Goal: Information Seeking & Learning: Check status

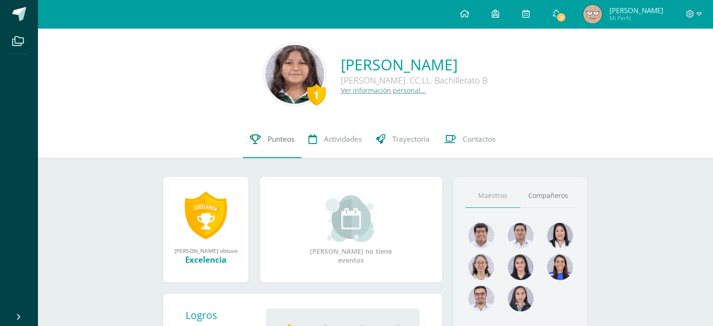
click at [268, 142] on span "Punteos" at bounding box center [281, 139] width 27 height 10
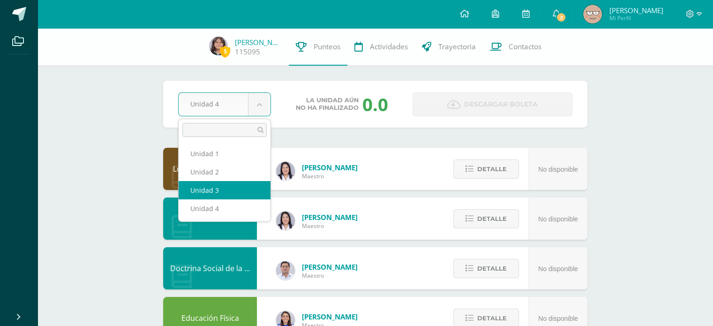
select select "Unidad 3"
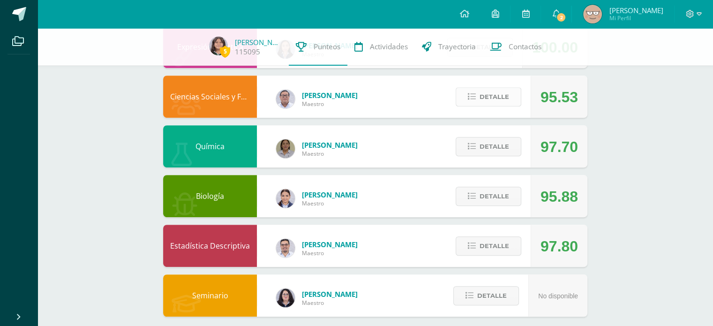
scroll to position [357, 0]
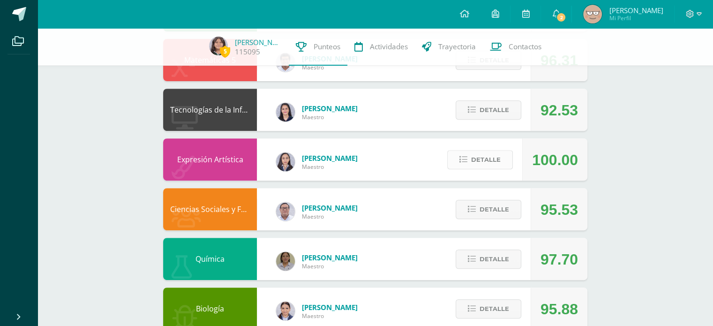
click at [501, 164] on button "Detalle" at bounding box center [480, 159] width 66 height 19
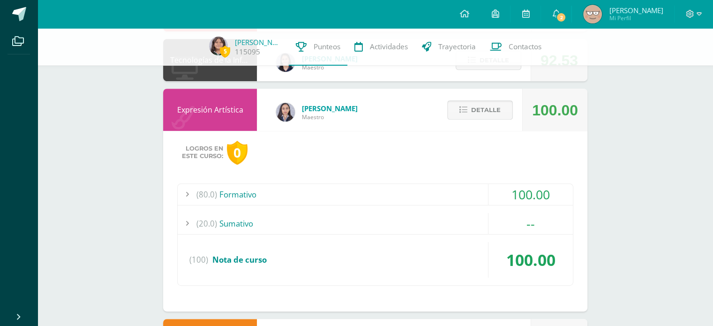
scroll to position [409, 0]
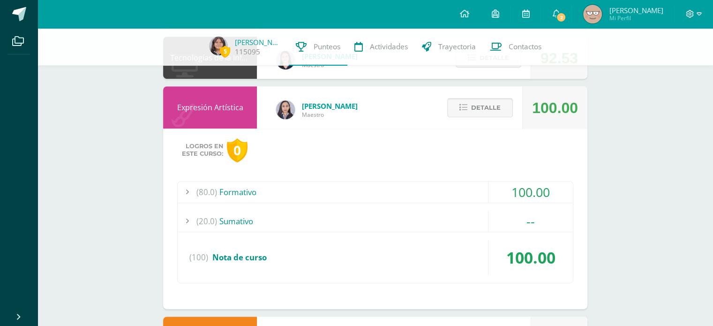
click at [470, 112] on button "Detalle" at bounding box center [480, 107] width 66 height 19
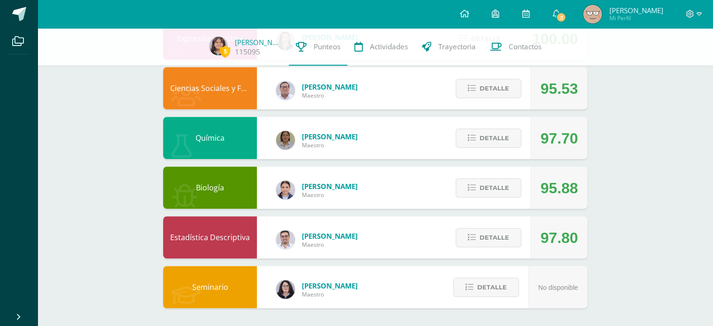
scroll to position [479, 0]
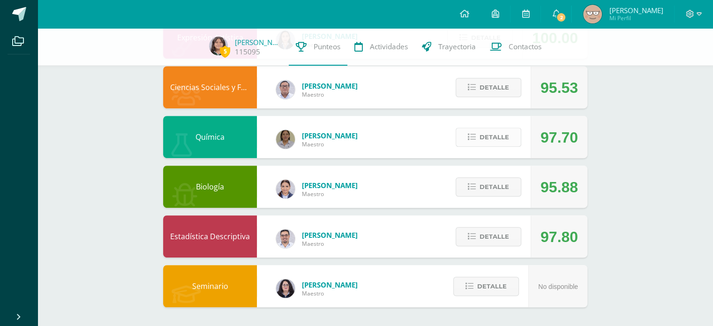
click at [484, 138] on span "Detalle" at bounding box center [494, 136] width 30 height 17
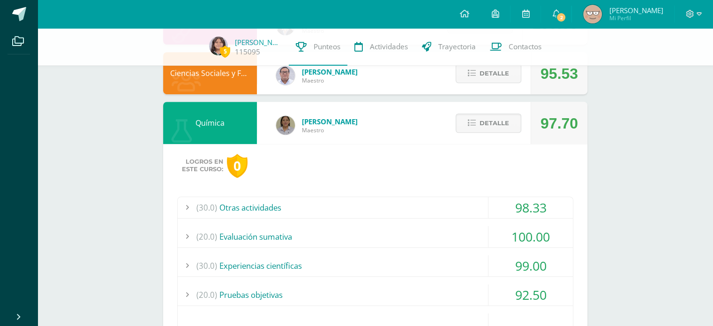
scroll to position [491, 0]
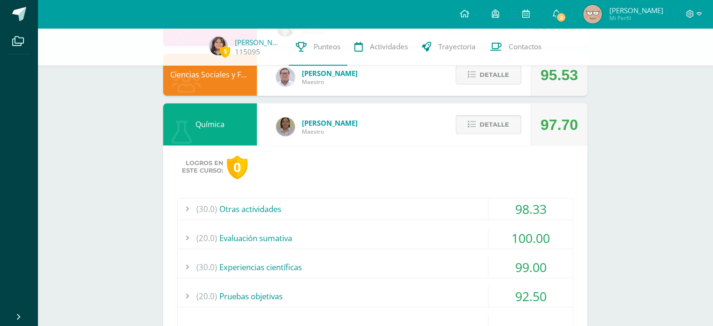
click at [488, 128] on span "Detalle" at bounding box center [494, 124] width 30 height 17
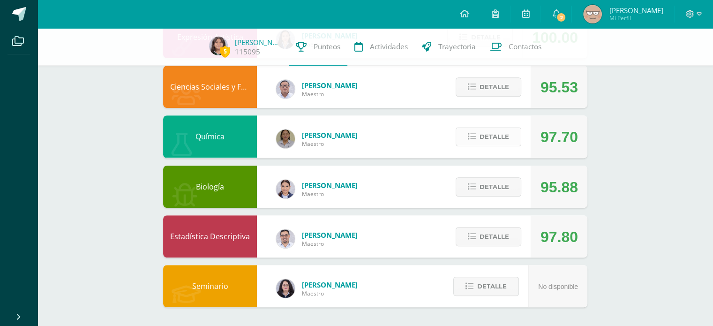
scroll to position [479, 0]
click at [492, 232] on span "Detalle" at bounding box center [494, 236] width 30 height 17
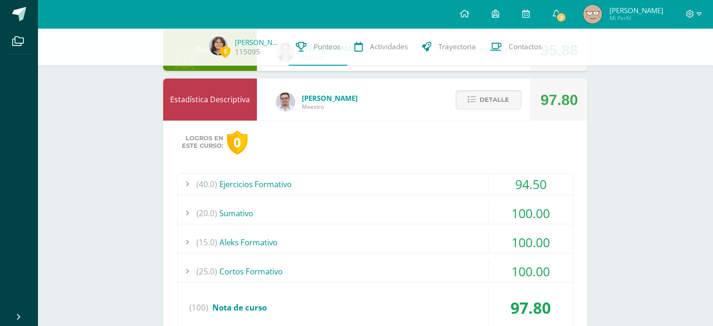
scroll to position [615, 0]
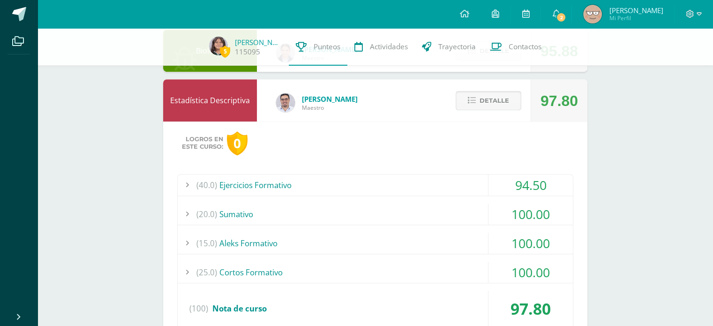
click at [494, 99] on span "Detalle" at bounding box center [494, 100] width 30 height 17
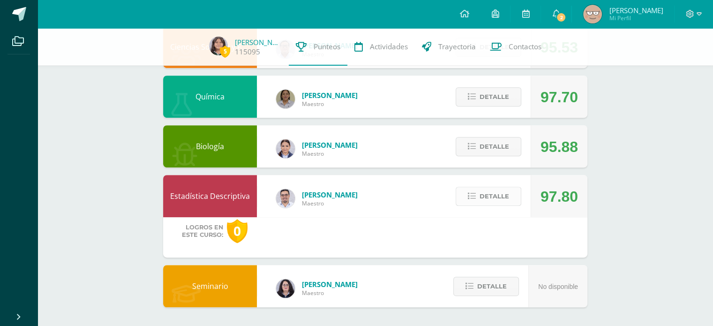
scroll to position [479, 0]
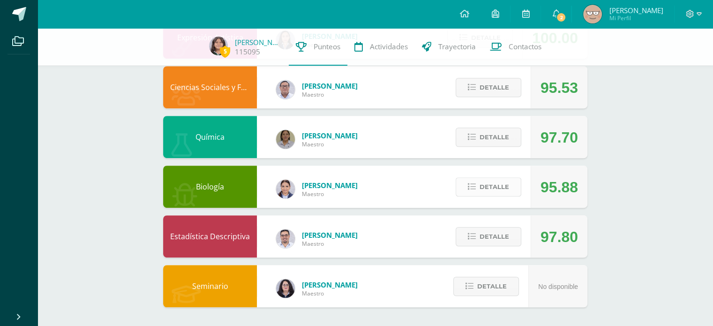
click at [491, 193] on span "Detalle" at bounding box center [494, 186] width 30 height 17
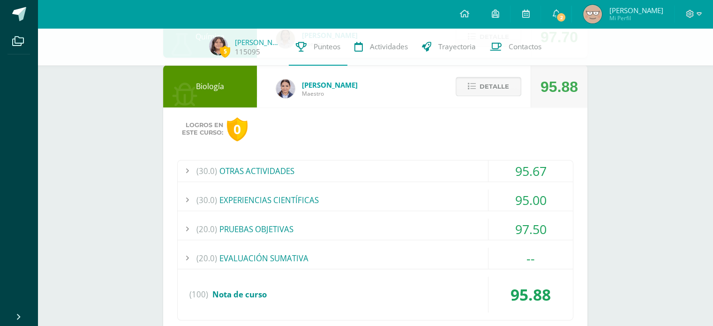
scroll to position [584, 0]
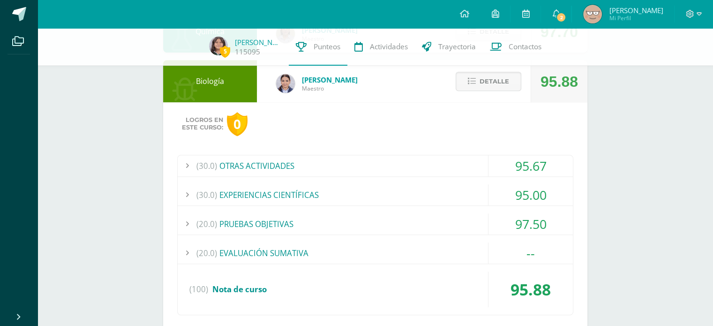
click at [447, 250] on div "(20.0) EVALUACIÓN SUMATIVA" at bounding box center [375, 252] width 395 height 21
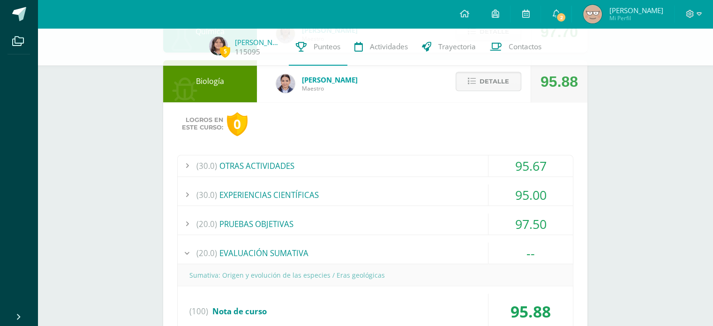
click at [447, 250] on div "(20.0) EVALUACIÓN SUMATIVA" at bounding box center [375, 252] width 395 height 21
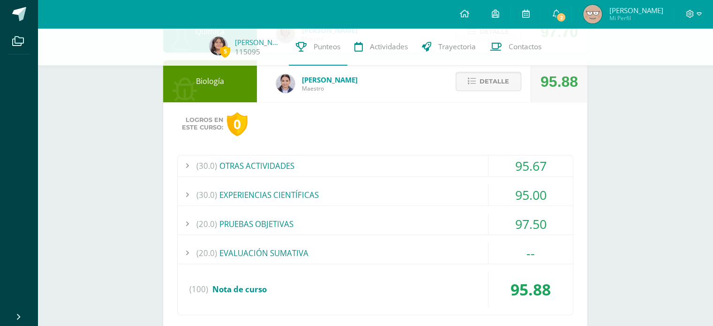
click at [437, 219] on div "(20.0) PRUEBAS OBJETIVAS" at bounding box center [375, 223] width 395 height 21
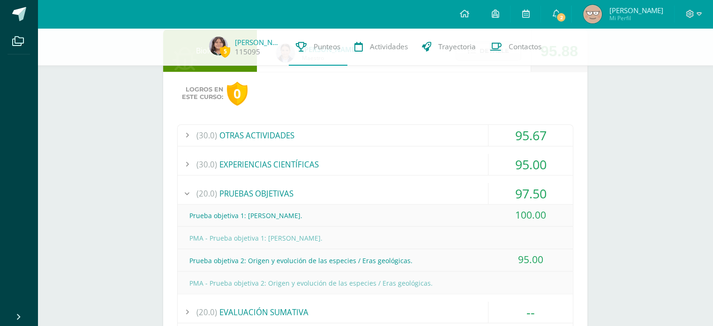
scroll to position [617, 0]
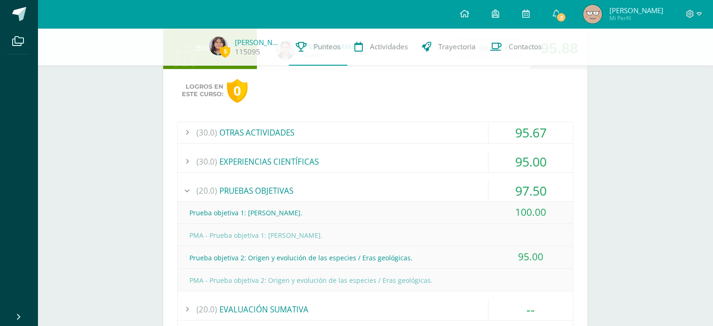
click at [410, 175] on div "(30.0) OTRAS ACTIVIDADES 95.67 Hoja de trabajo: Leyes de Mendel 95.00" at bounding box center [375, 246] width 396 height 250
click at [408, 161] on div "(30.0) EXPERIENCIAS CIENTÍFICAS" at bounding box center [375, 161] width 395 height 21
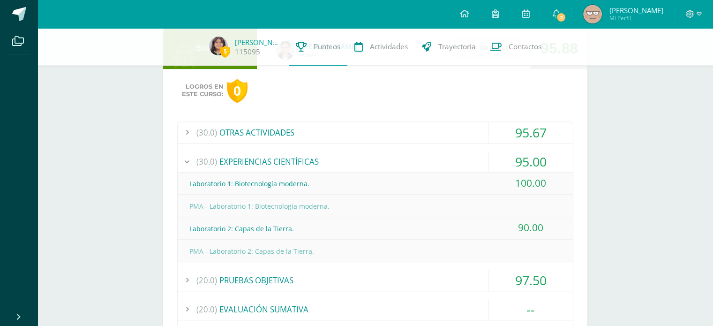
click at [420, 125] on div "(30.0) OTRAS ACTIVIDADES" at bounding box center [375, 132] width 395 height 21
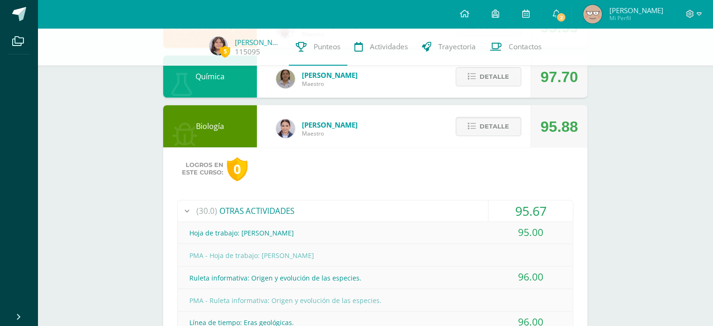
scroll to position [538, 0]
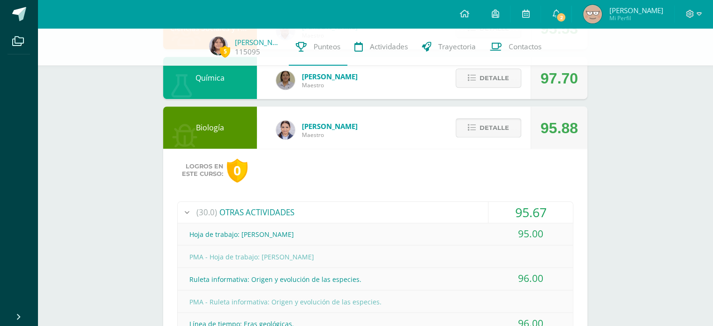
click at [482, 122] on span "Detalle" at bounding box center [494, 127] width 30 height 17
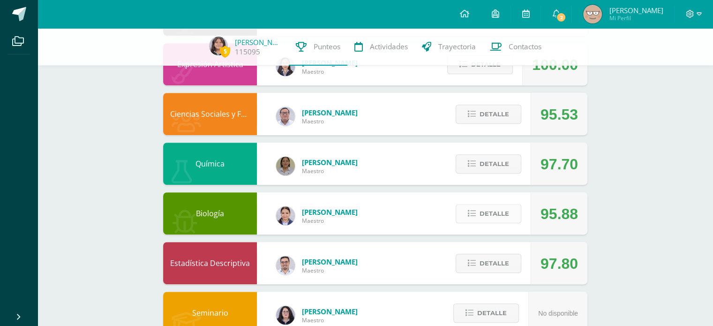
scroll to position [449, 0]
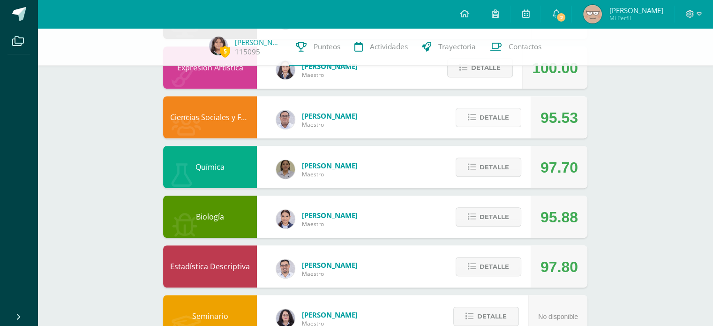
click at [491, 110] on span "Detalle" at bounding box center [494, 117] width 30 height 17
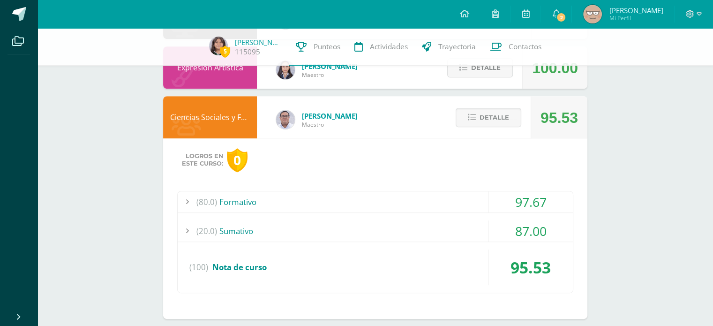
click at [437, 230] on div "(20.0) Sumativo" at bounding box center [375, 230] width 395 height 21
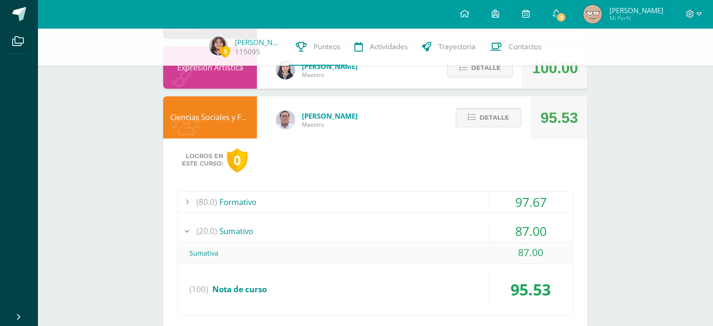
click at [437, 230] on div "(20.0) Sumativo" at bounding box center [375, 230] width 395 height 21
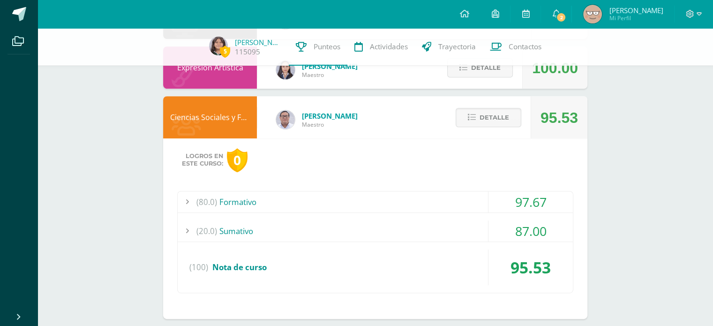
click at [436, 219] on div "(80.0) Formativo 97.67 Video informativo 100.00" at bounding box center [375, 242] width 396 height 102
click at [406, 224] on div "(20.0) Sumativo" at bounding box center [375, 230] width 395 height 21
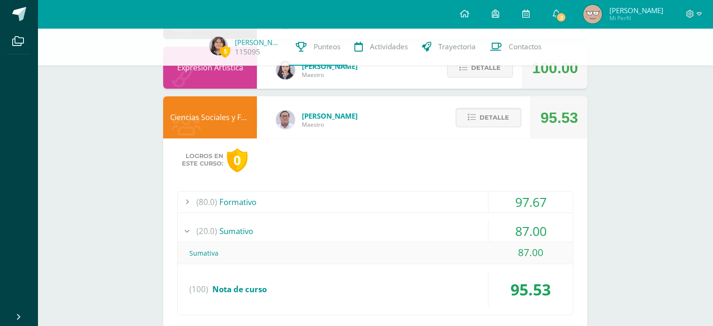
click at [432, 201] on div "(80.0) Formativo" at bounding box center [375, 201] width 395 height 21
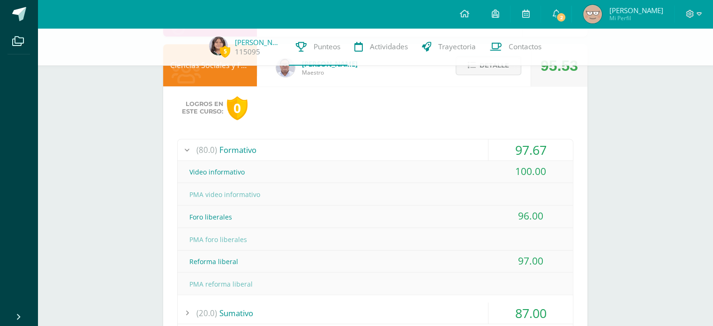
scroll to position [501, 0]
click at [471, 68] on icon at bounding box center [472, 65] width 8 height 8
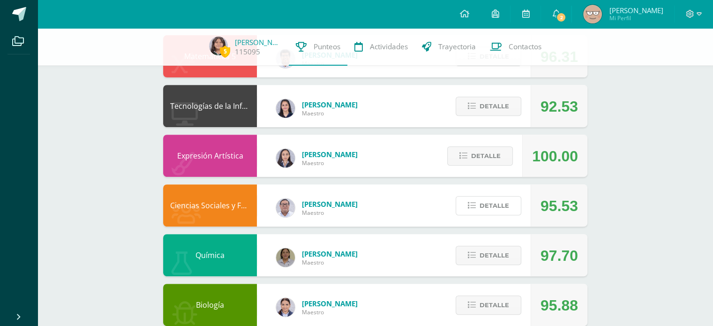
scroll to position [360, 0]
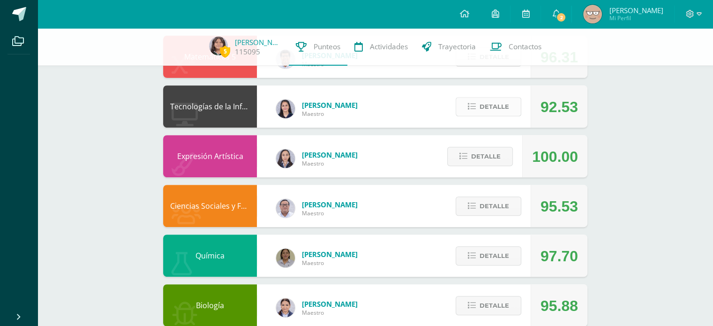
click at [494, 100] on span "Detalle" at bounding box center [494, 106] width 30 height 17
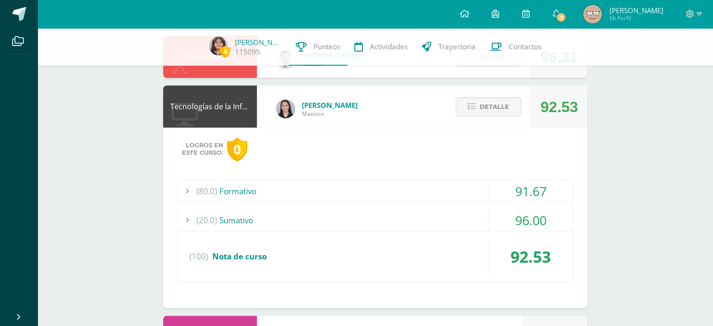
click at [422, 213] on div "(20.0) Sumativo" at bounding box center [375, 219] width 395 height 21
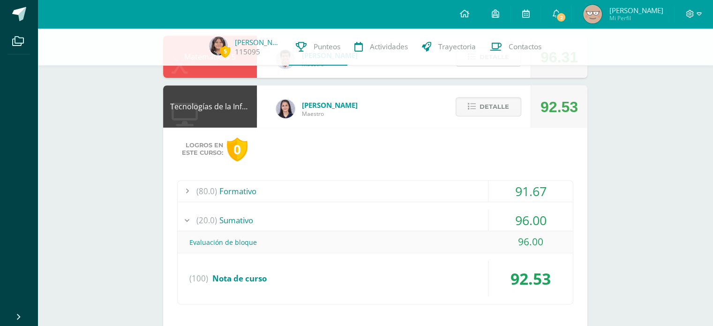
click at [422, 213] on div "(20.0) Sumativo" at bounding box center [375, 219] width 395 height 21
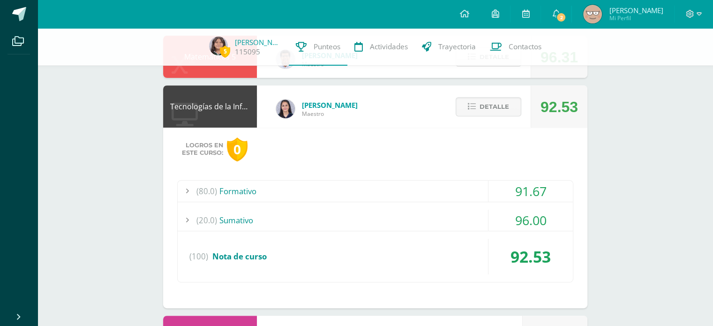
click at [420, 184] on div "(80.0) Formativo" at bounding box center [375, 190] width 395 height 21
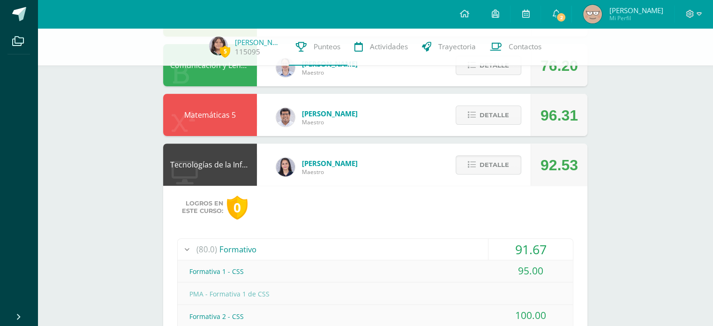
scroll to position [299, 0]
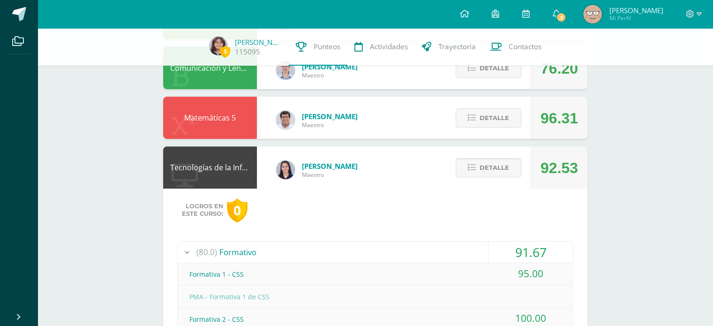
click at [477, 163] on button "Detalle" at bounding box center [488, 167] width 66 height 19
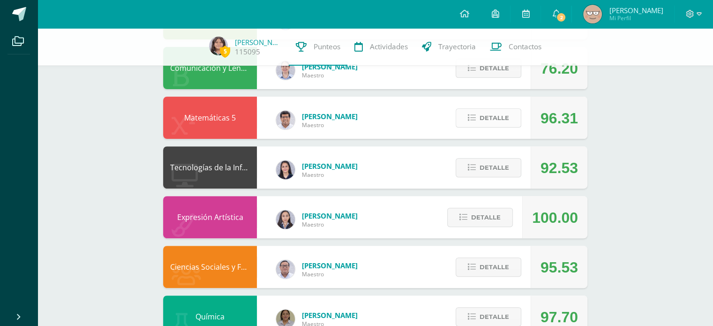
click at [467, 121] on button "Detalle" at bounding box center [488, 117] width 66 height 19
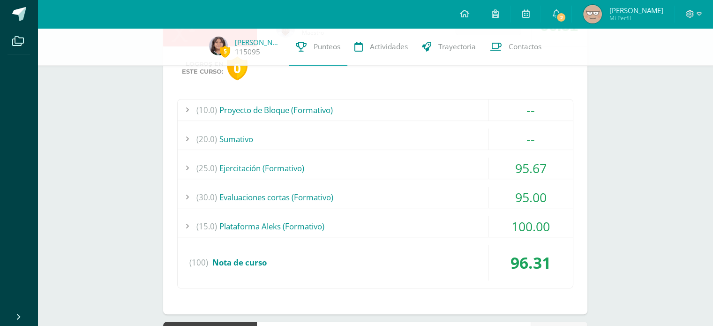
scroll to position [394, 0]
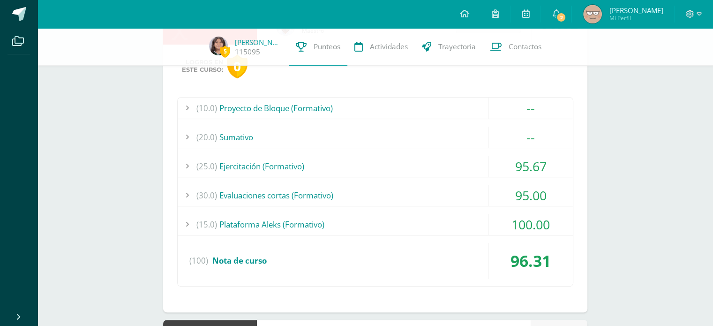
click at [437, 166] on div "(25.0) Ejercitación (Formativo)" at bounding box center [375, 166] width 395 height 21
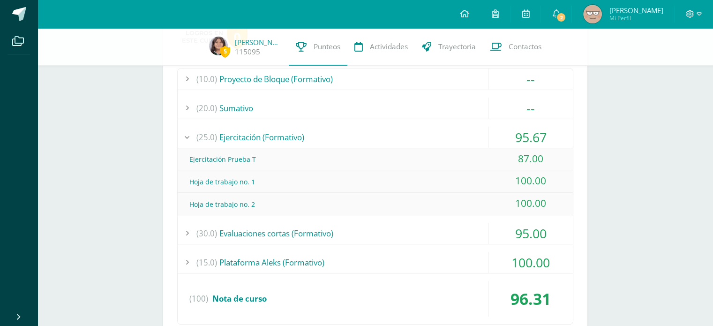
scroll to position [423, 0]
click at [406, 223] on div "(30.0) Evaluaciones cortas (Formativo)" at bounding box center [375, 232] width 395 height 21
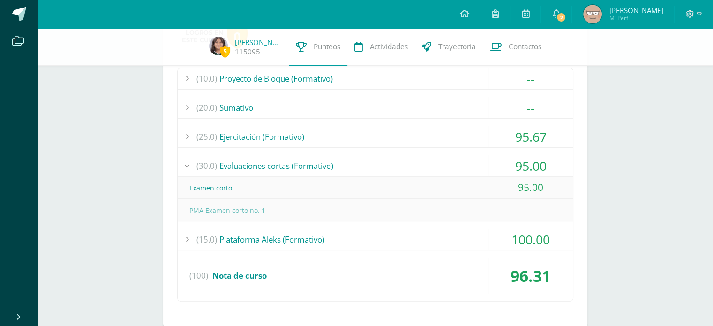
scroll to position [432, 0]
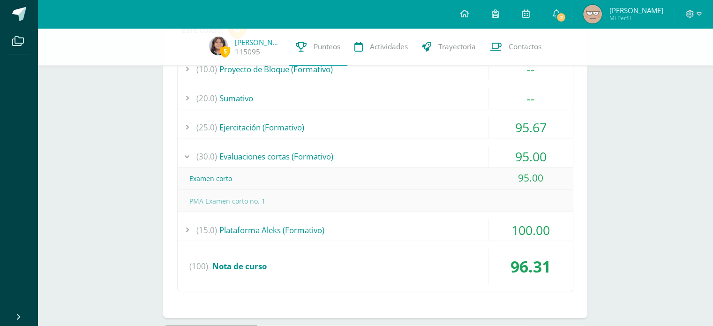
click at [384, 225] on div "(15.0) Plataforma Aleks (Formativo)" at bounding box center [375, 229] width 395 height 21
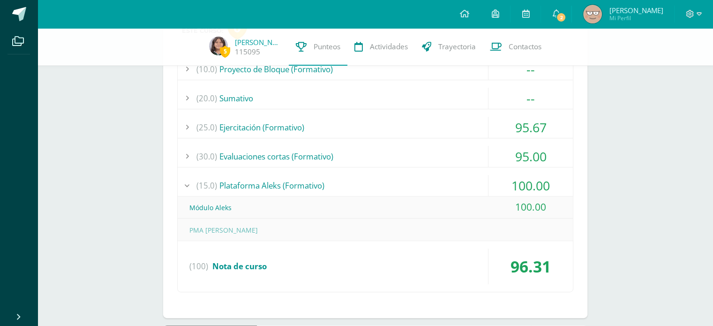
click at [364, 176] on div "(15.0) Plataforma Aleks (Formativo)" at bounding box center [375, 185] width 395 height 21
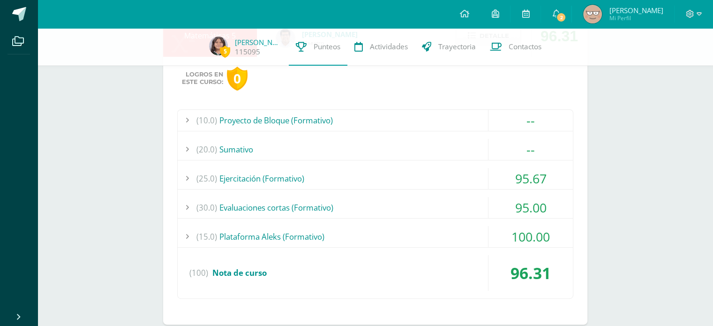
scroll to position [371, 0]
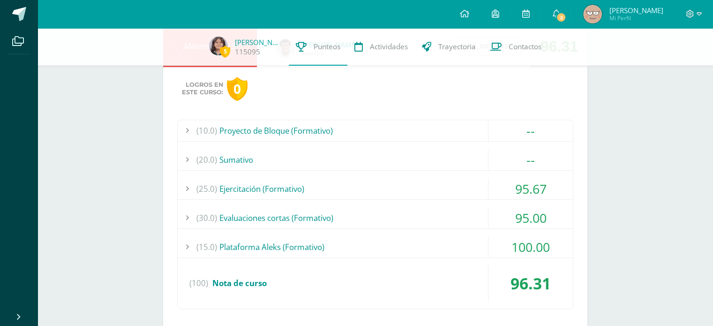
click at [370, 134] on div "(10.0) Proyecto de Bloque (Formativo)" at bounding box center [375, 130] width 395 height 21
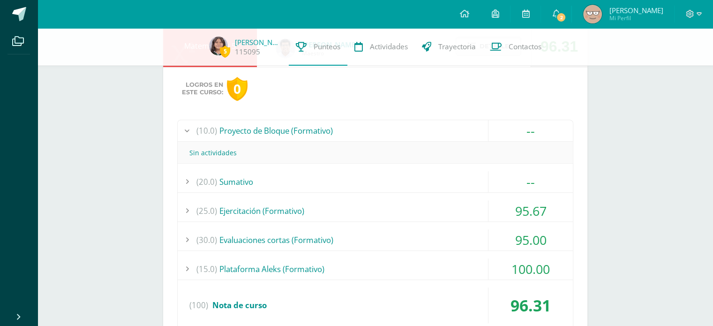
click at [370, 134] on div "(10.0) Proyecto de Bloque (Formativo)" at bounding box center [375, 130] width 395 height 21
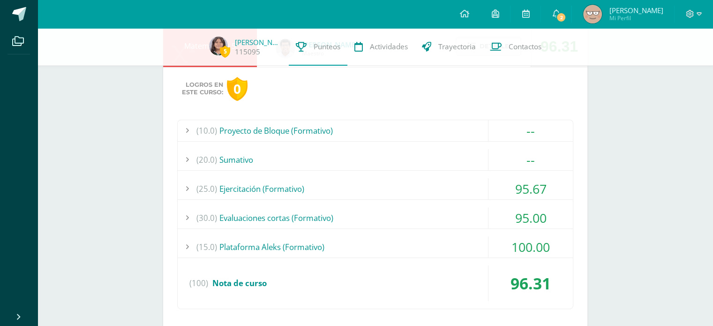
click at [372, 183] on div "(25.0) Ejercitación (Formativo)" at bounding box center [375, 188] width 395 height 21
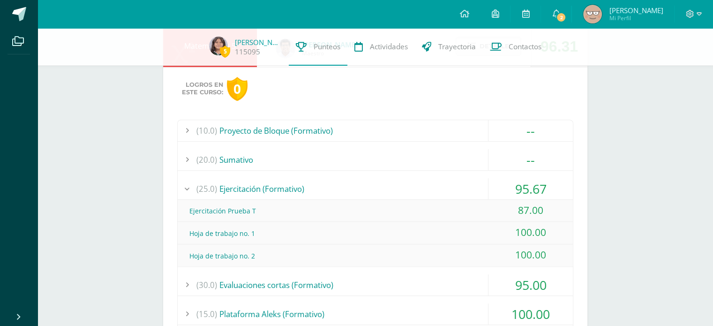
click at [372, 183] on div "(25.0) Ejercitación (Formativo)" at bounding box center [375, 188] width 395 height 21
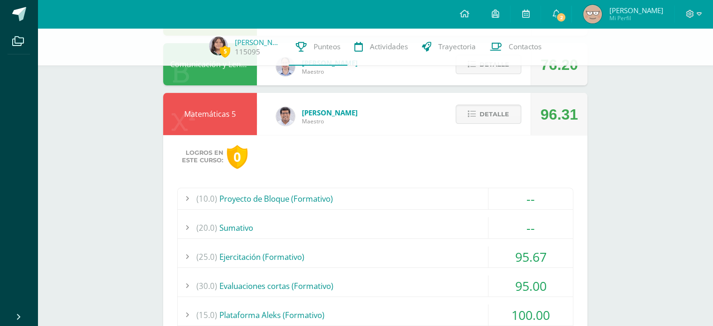
scroll to position [302, 0]
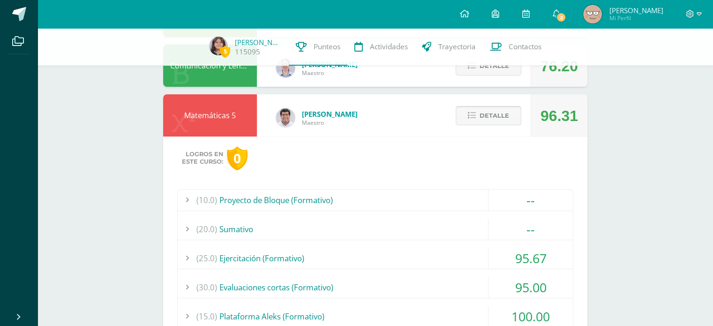
click at [500, 111] on span "Detalle" at bounding box center [494, 115] width 30 height 17
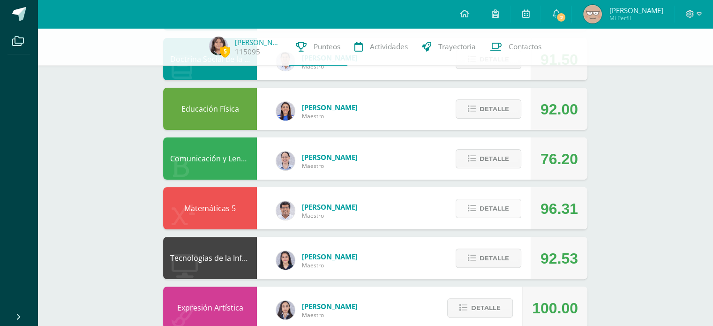
scroll to position [208, 0]
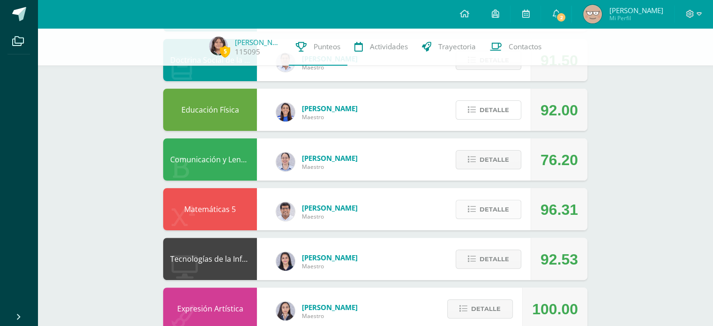
click at [500, 111] on span "Detalle" at bounding box center [494, 109] width 30 height 17
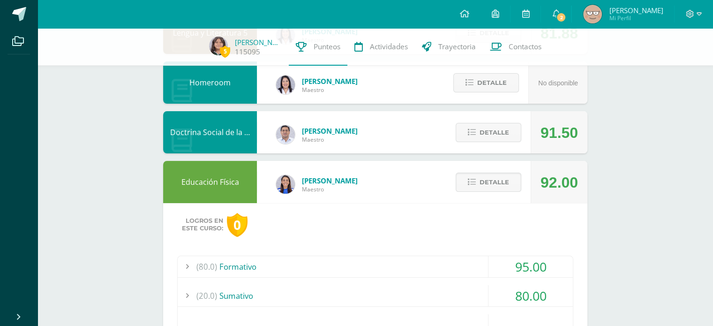
scroll to position [135, 0]
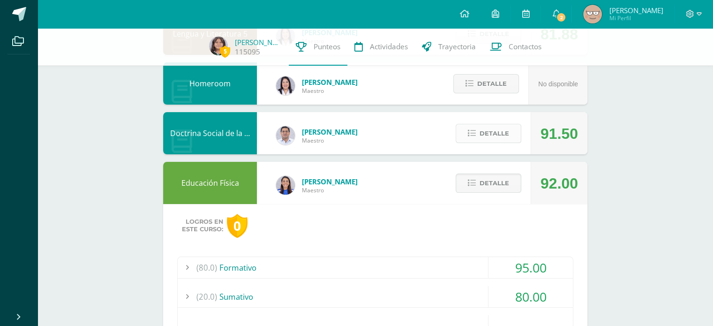
click at [493, 140] on span "Detalle" at bounding box center [494, 133] width 30 height 17
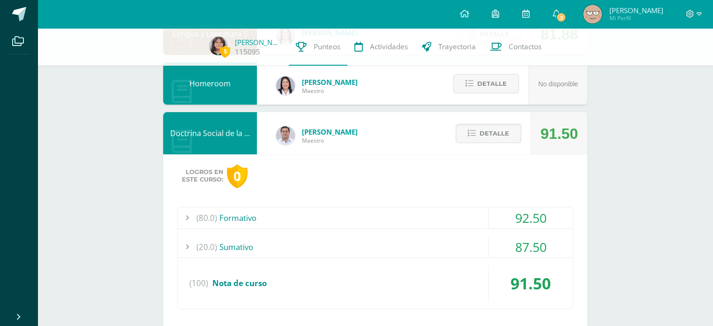
click at [422, 238] on div "(20.0) Sumativo" at bounding box center [375, 246] width 395 height 21
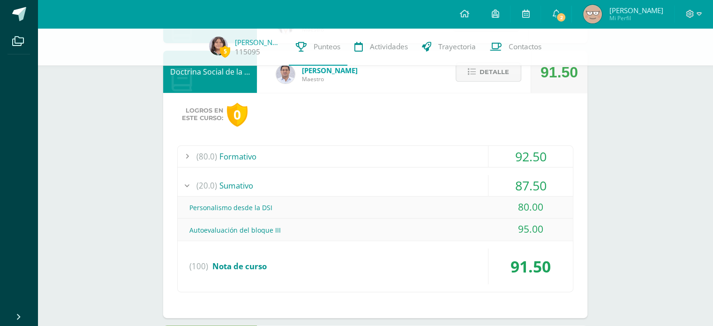
scroll to position [200, 0]
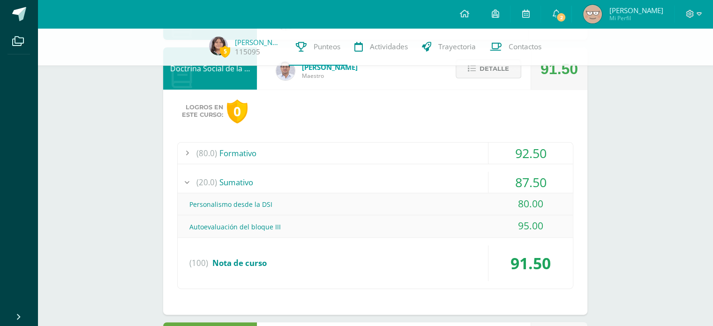
click at [461, 74] on button "Detalle" at bounding box center [488, 68] width 66 height 19
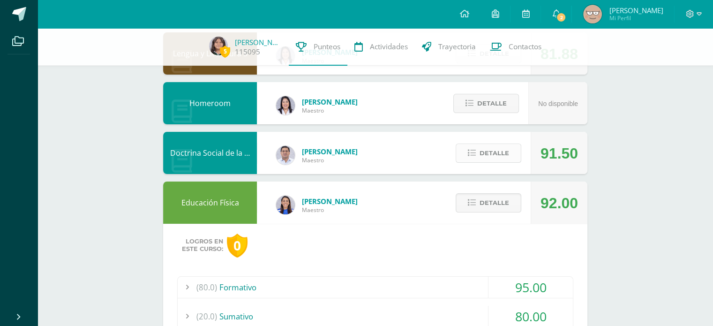
scroll to position [109, 0]
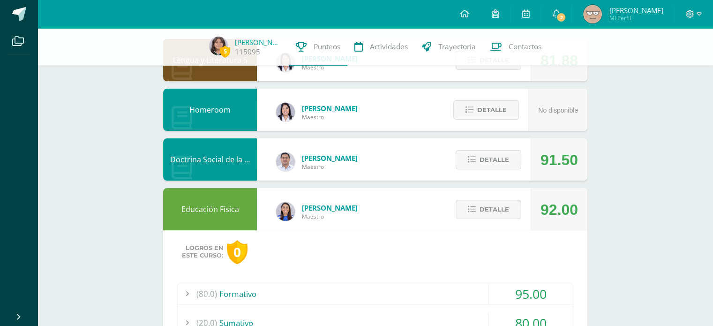
click at [493, 203] on span "Detalle" at bounding box center [494, 209] width 30 height 17
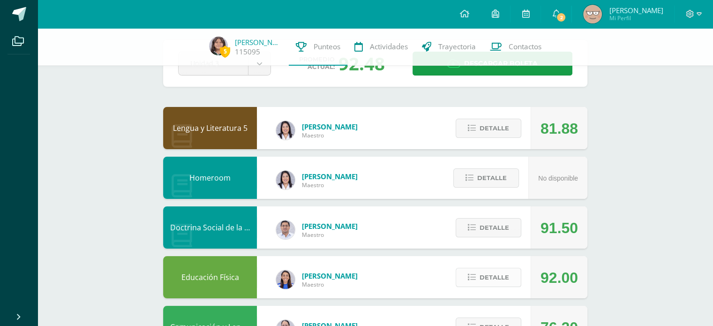
scroll to position [40, 0]
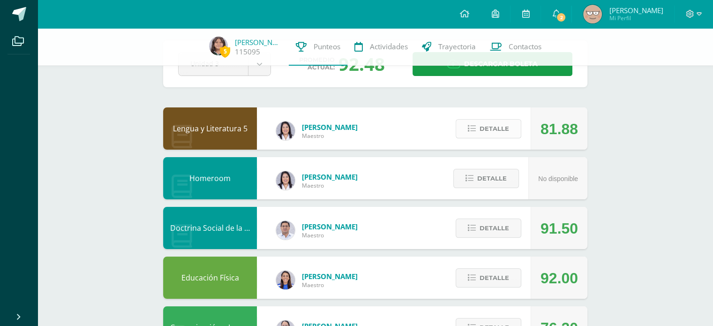
click at [490, 133] on span "Detalle" at bounding box center [494, 128] width 30 height 17
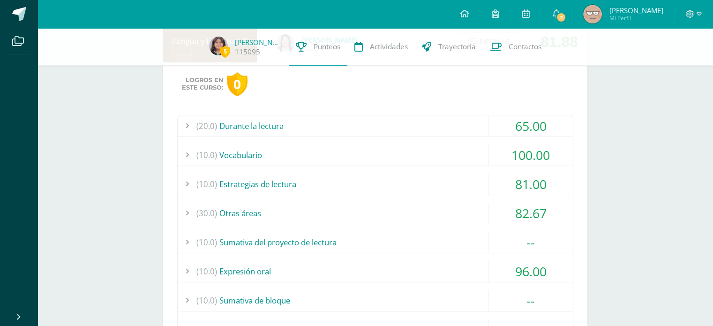
scroll to position [124, 0]
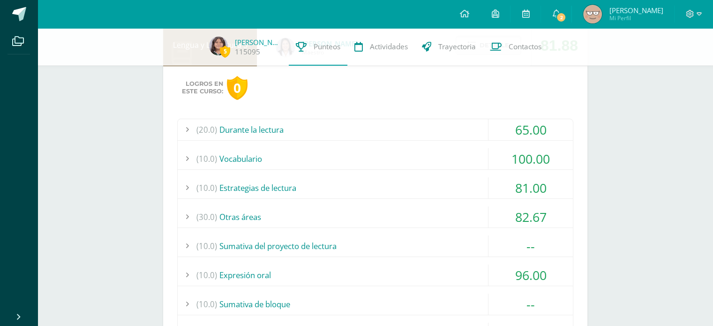
click at [429, 124] on div "(20.0) Durante la lectura" at bounding box center [375, 129] width 395 height 21
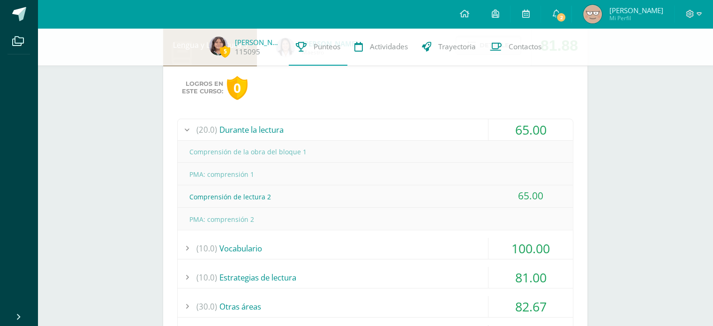
click at [429, 124] on div "(20.0) Durante la lectura" at bounding box center [375, 129] width 395 height 21
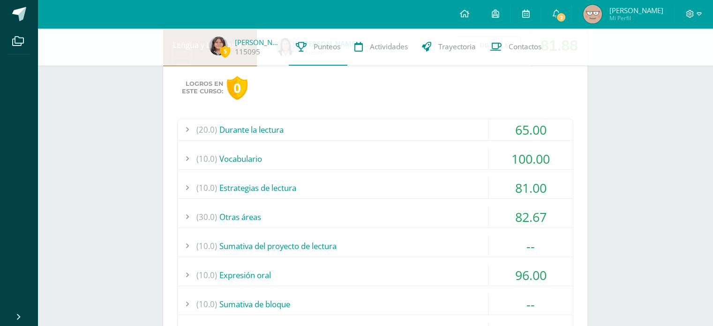
click at [442, 166] on div "(10.0) Vocabulario" at bounding box center [375, 158] width 395 height 21
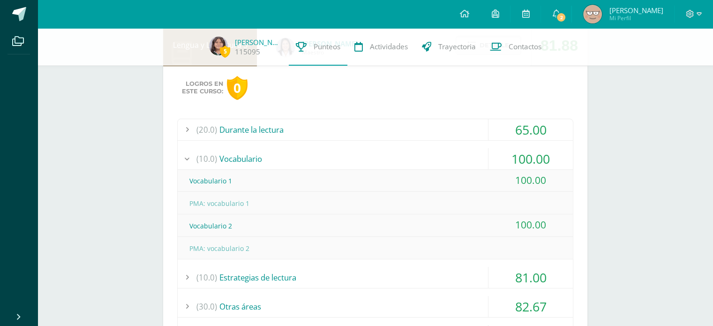
click at [442, 166] on div "(10.0) Vocabulario" at bounding box center [375, 158] width 395 height 21
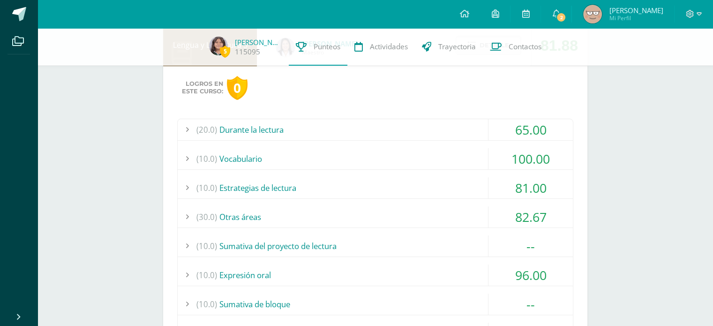
click at [444, 177] on div "(10.0) Estrategias de lectura" at bounding box center [375, 187] width 395 height 21
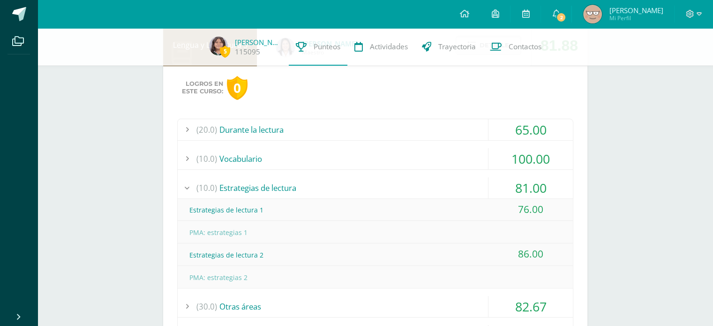
click at [444, 177] on div "(10.0) Estrategias de lectura" at bounding box center [375, 187] width 395 height 21
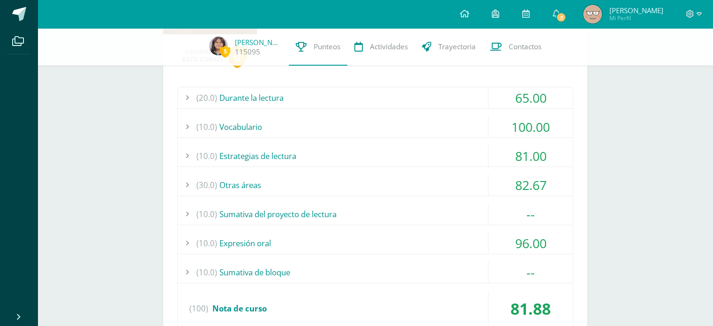
scroll to position [157, 0]
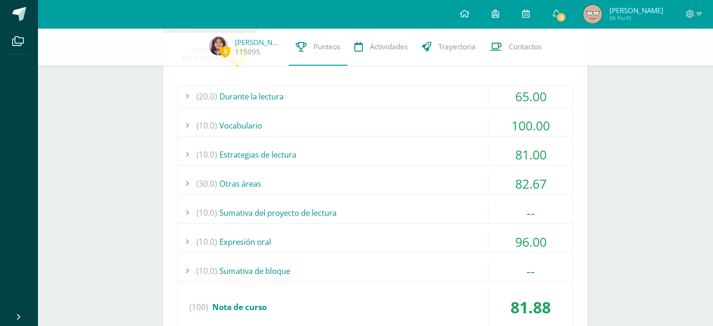
click at [444, 176] on div "(30.0) Otras áreas" at bounding box center [375, 183] width 395 height 21
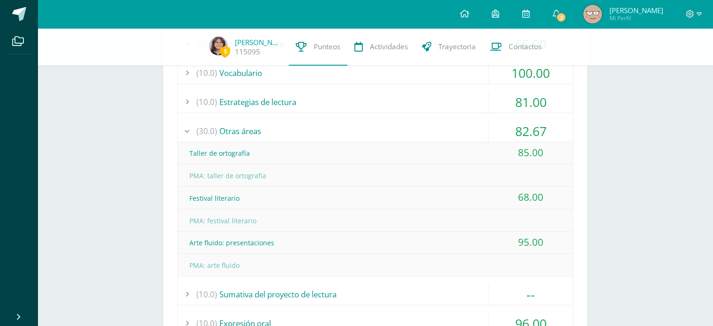
scroll to position [212, 0]
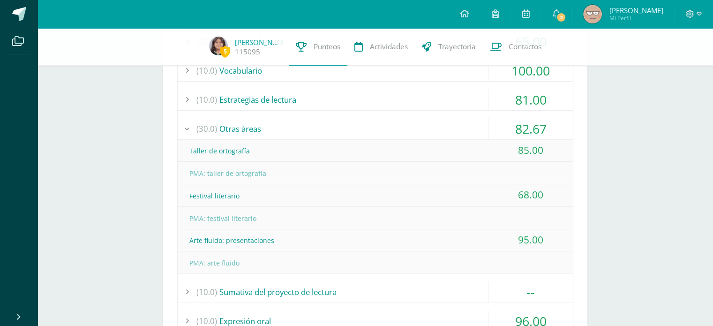
click at [454, 123] on div "(30.0) Otras áreas" at bounding box center [375, 128] width 395 height 21
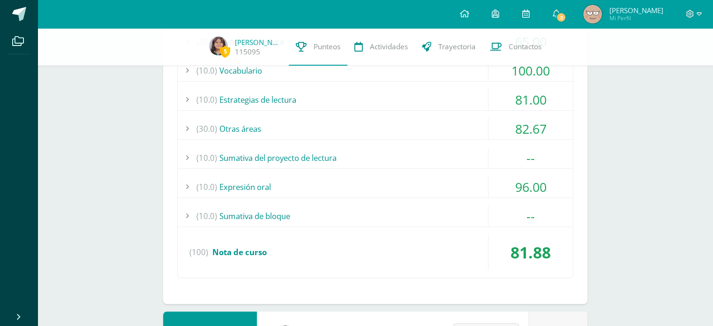
click at [470, 180] on div "(10.0) Expresión oral" at bounding box center [375, 186] width 395 height 21
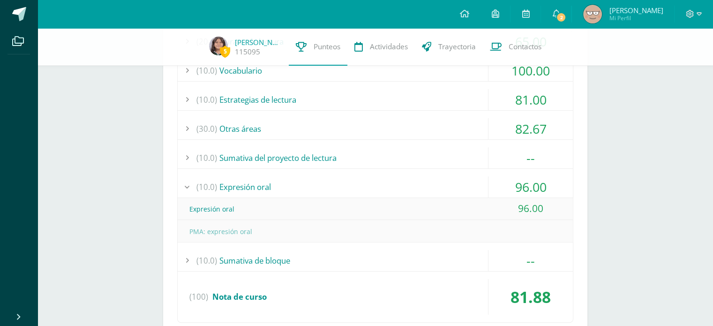
click at [470, 180] on div "(10.0) Expresión oral" at bounding box center [375, 186] width 395 height 21
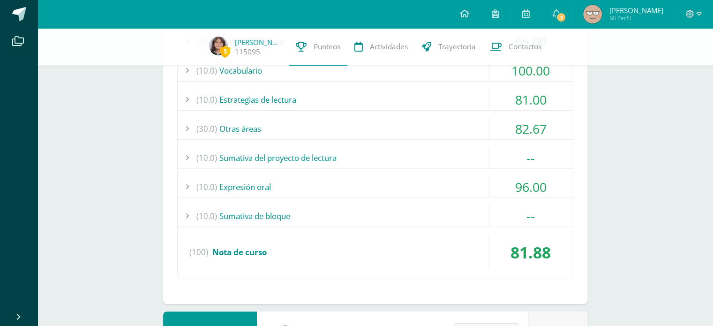
click at [472, 160] on div "(10.0) Sumativa del proyecto de lectura" at bounding box center [375, 157] width 395 height 21
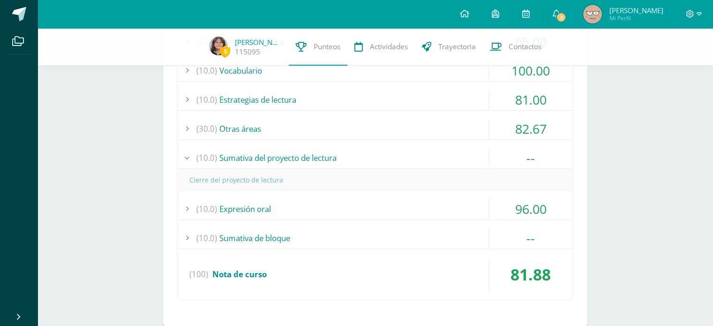
click at [472, 160] on div "(10.0) Sumativa del proyecto de lectura" at bounding box center [375, 157] width 395 height 21
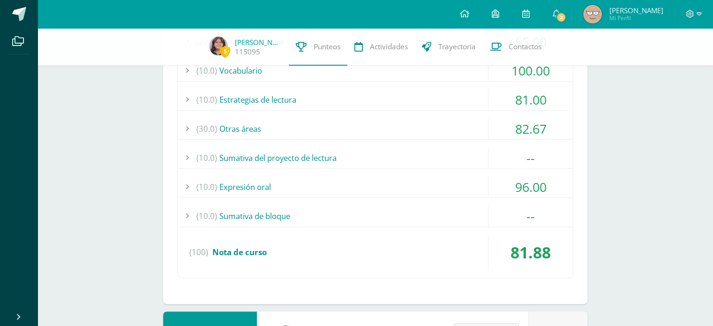
click at [453, 208] on div "(10.0) Sumativa de bloque" at bounding box center [375, 215] width 395 height 21
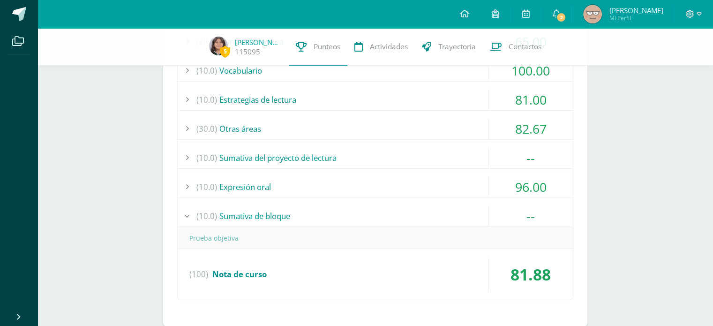
click at [453, 208] on div "(10.0) Sumativa de bloque" at bounding box center [375, 215] width 395 height 21
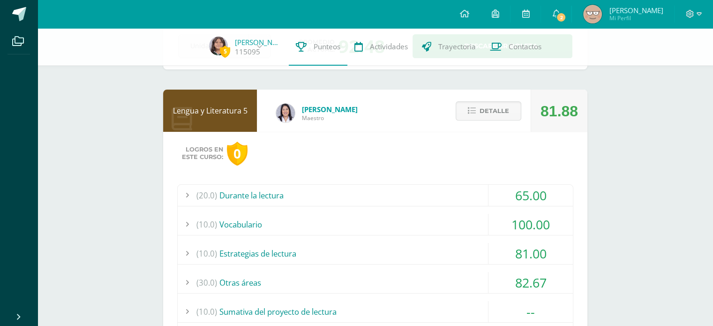
scroll to position [57, 0]
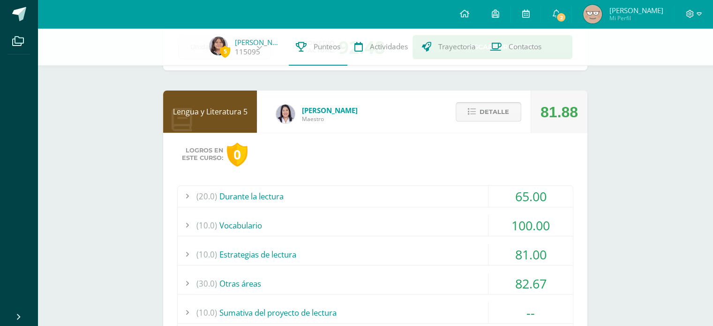
click at [484, 110] on span "Detalle" at bounding box center [494, 111] width 30 height 17
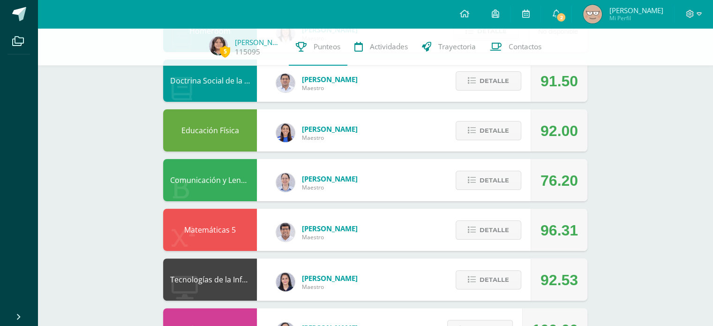
scroll to position [189, 0]
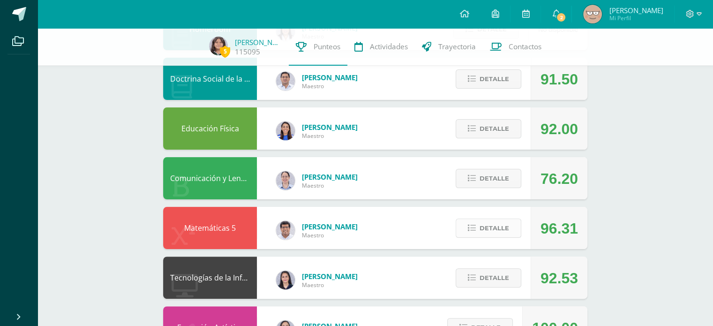
click at [490, 224] on span "Detalle" at bounding box center [494, 227] width 30 height 17
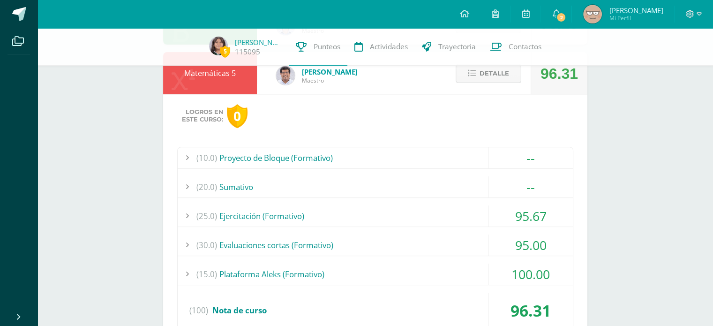
scroll to position [344, 0]
click at [470, 217] on div "(25.0) Ejercitación (Formativo)" at bounding box center [375, 215] width 395 height 21
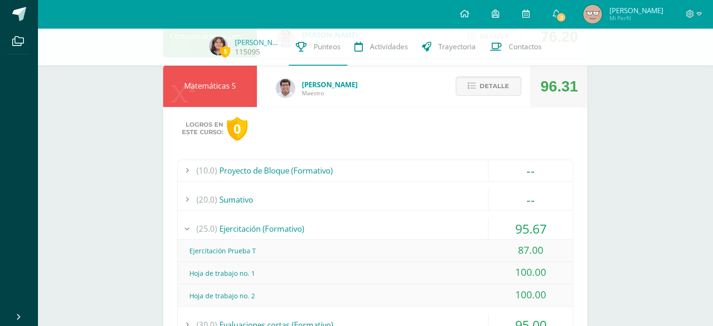
scroll to position [330, 0]
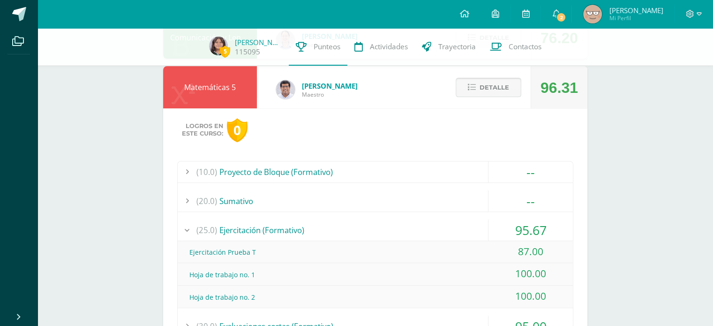
click at [481, 95] on span "Detalle" at bounding box center [494, 87] width 30 height 17
